Goal: Information Seeking & Learning: Learn about a topic

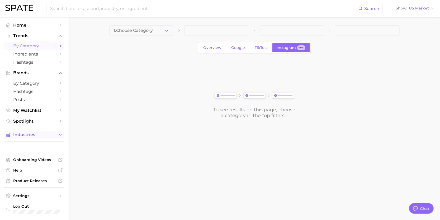
click at [37, 136] on span "Industries" at bounding box center [34, 135] width 42 height 5
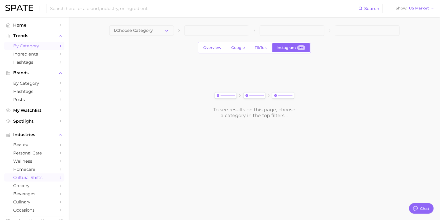
click at [33, 178] on span "cultural shifts" at bounding box center [34, 177] width 42 height 5
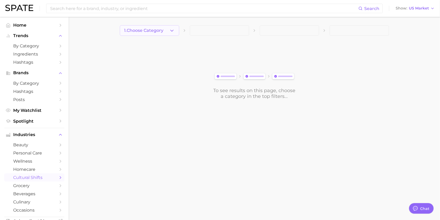
click at [159, 31] on span "1. Choose Category" at bounding box center [143, 30] width 39 height 5
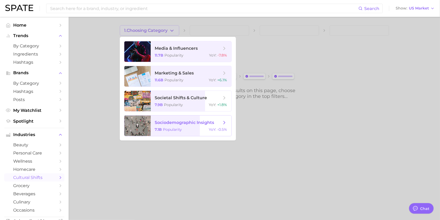
click at [183, 124] on span "sociodemographic insights" at bounding box center [184, 122] width 59 height 5
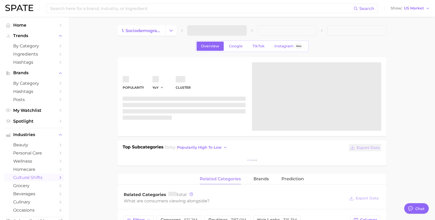
type textarea "x"
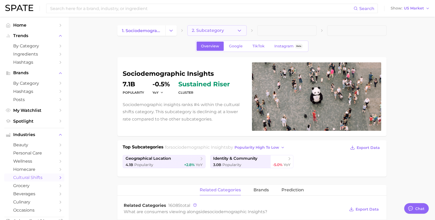
click at [236, 35] on button "2. Subcategory" at bounding box center [216, 30] width 59 height 11
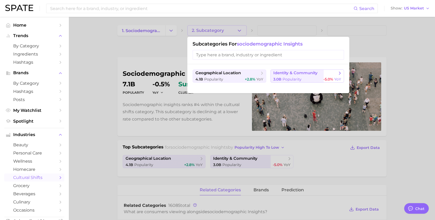
click at [300, 74] on span "identity & community" at bounding box center [295, 73] width 44 height 5
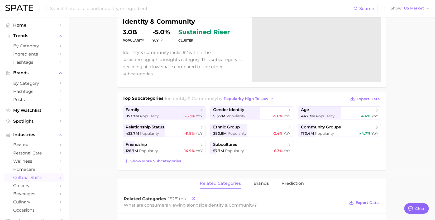
scroll to position [49, 0]
click at [171, 112] on span "family" at bounding box center [162, 110] width 73 height 5
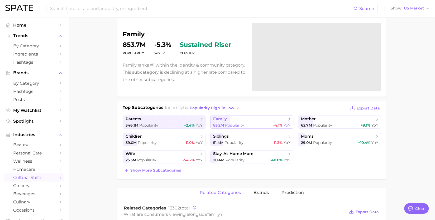
scroll to position [39, 0]
click at [267, 161] on div "20.4m Popularity +40.8% YoY" at bounding box center [251, 160] width 77 height 5
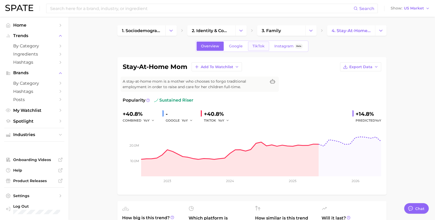
click at [260, 47] on span "TikTok" at bounding box center [258, 46] width 12 height 4
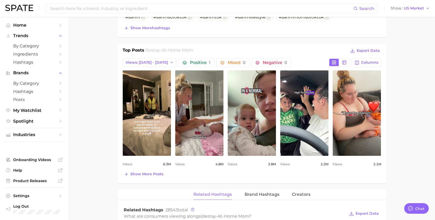
scroll to position [226, 0]
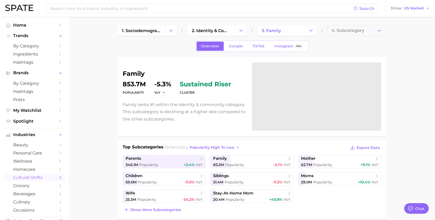
scroll to position [39, 0]
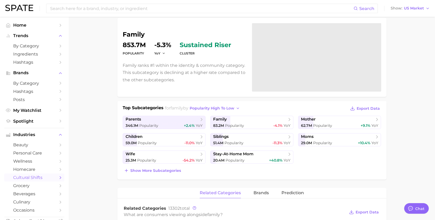
scroll to position [49, 0]
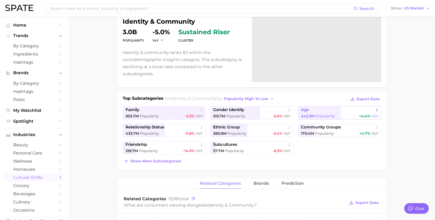
click at [327, 117] on span "Popularity" at bounding box center [325, 116] width 19 height 5
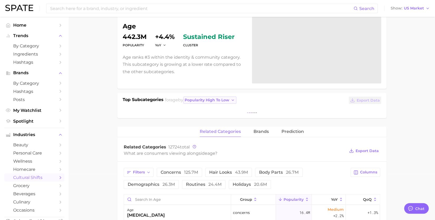
scroll to position [47, 0]
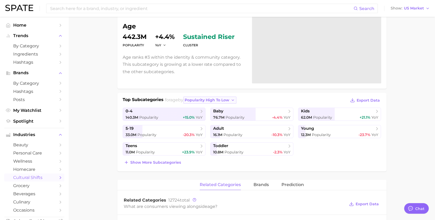
click at [227, 97] on button "popularity high to low" at bounding box center [209, 100] width 53 height 7
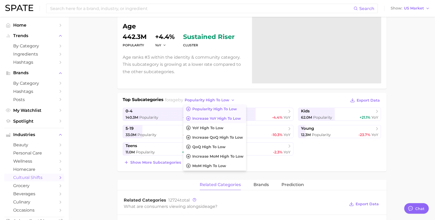
click at [228, 118] on span "Increase YoY high to low" at bounding box center [216, 119] width 49 height 4
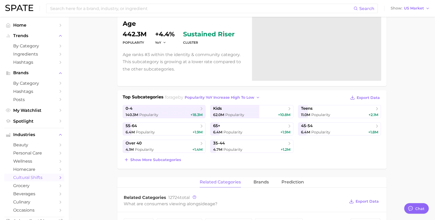
scroll to position [50, 0]
click at [172, 162] on button "Show more subcategories" at bounding box center [153, 159] width 60 height 7
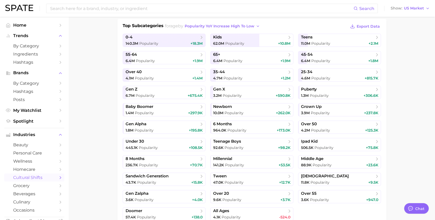
scroll to position [120, 0]
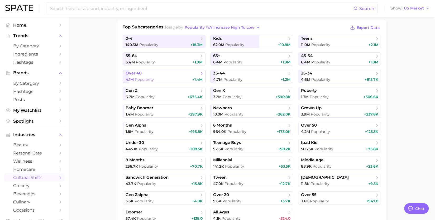
click at [148, 77] on span "Popularity" at bounding box center [144, 79] width 19 height 5
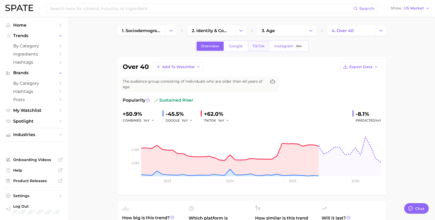
click at [259, 47] on span "TikTok" at bounding box center [258, 46] width 12 height 4
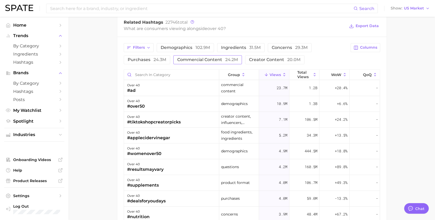
scroll to position [424, 0]
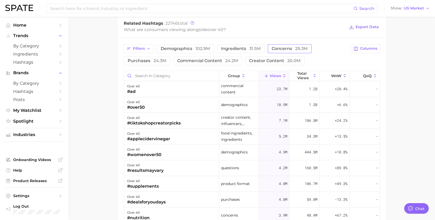
click at [277, 47] on span "concerns 29.3m" at bounding box center [290, 49] width 36 height 4
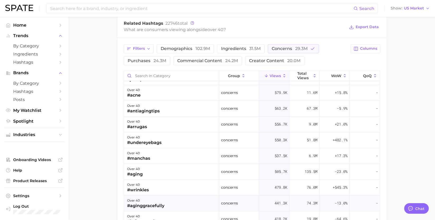
scroll to position [143, 0]
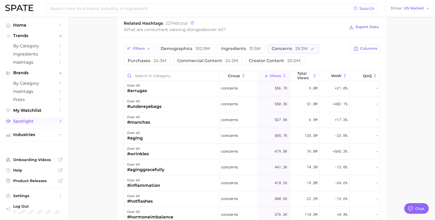
click at [35, 122] on span "Spotlight" at bounding box center [34, 121] width 42 height 5
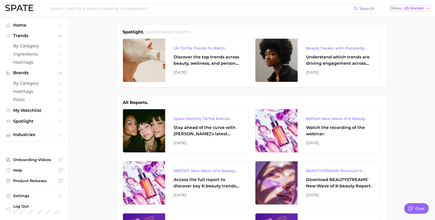
click at [421, 8] on span "US Market" at bounding box center [414, 8] width 20 height 3
click at [84, 10] on input at bounding box center [202, 8] width 304 height 9
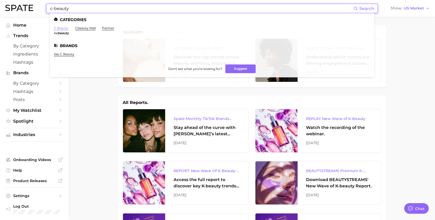
type input "c-beauty"
click at [60, 29] on link "c beauty" at bounding box center [61, 28] width 15 height 4
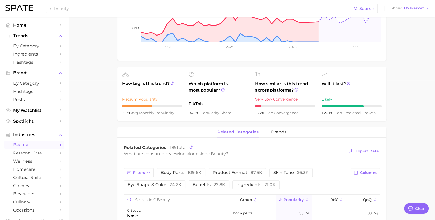
scroll to position [178, 0]
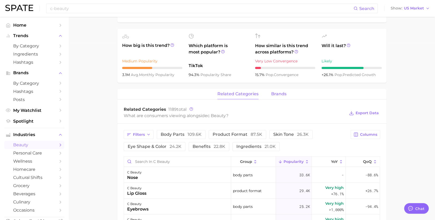
click at [275, 96] on span "brands" at bounding box center [278, 94] width 15 height 5
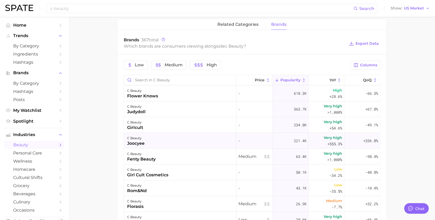
scroll to position [248, 0]
click at [369, 66] on span "Columns" at bounding box center [368, 65] width 17 height 4
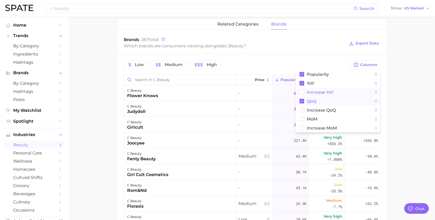
click at [335, 93] on button "Increase YoY" at bounding box center [338, 92] width 84 height 9
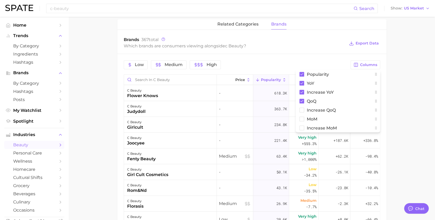
click at [427, 75] on main "1. skincare 2. face products 3. types of skincare 4. c beauty Overview Google T…" at bounding box center [252, 48] width 366 height 559
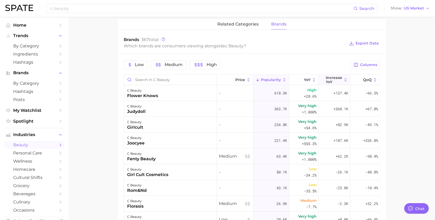
click at [328, 84] on button "Increase YoY" at bounding box center [335, 80] width 32 height 10
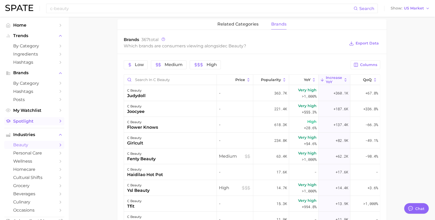
click at [30, 123] on span "Spotlight" at bounding box center [34, 121] width 42 height 5
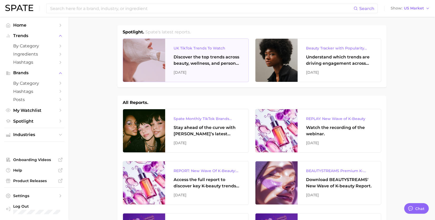
click at [171, 65] on div "UK TikTok Trends To Watch Discover the top trends across beauty, wellness, and …" at bounding box center [206, 60] width 83 height 43
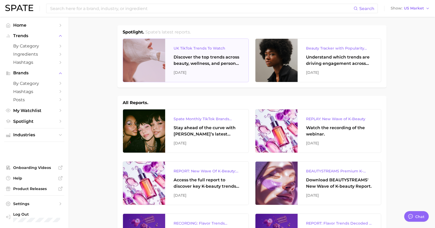
type textarea "x"
